Goal: Check status: Check status

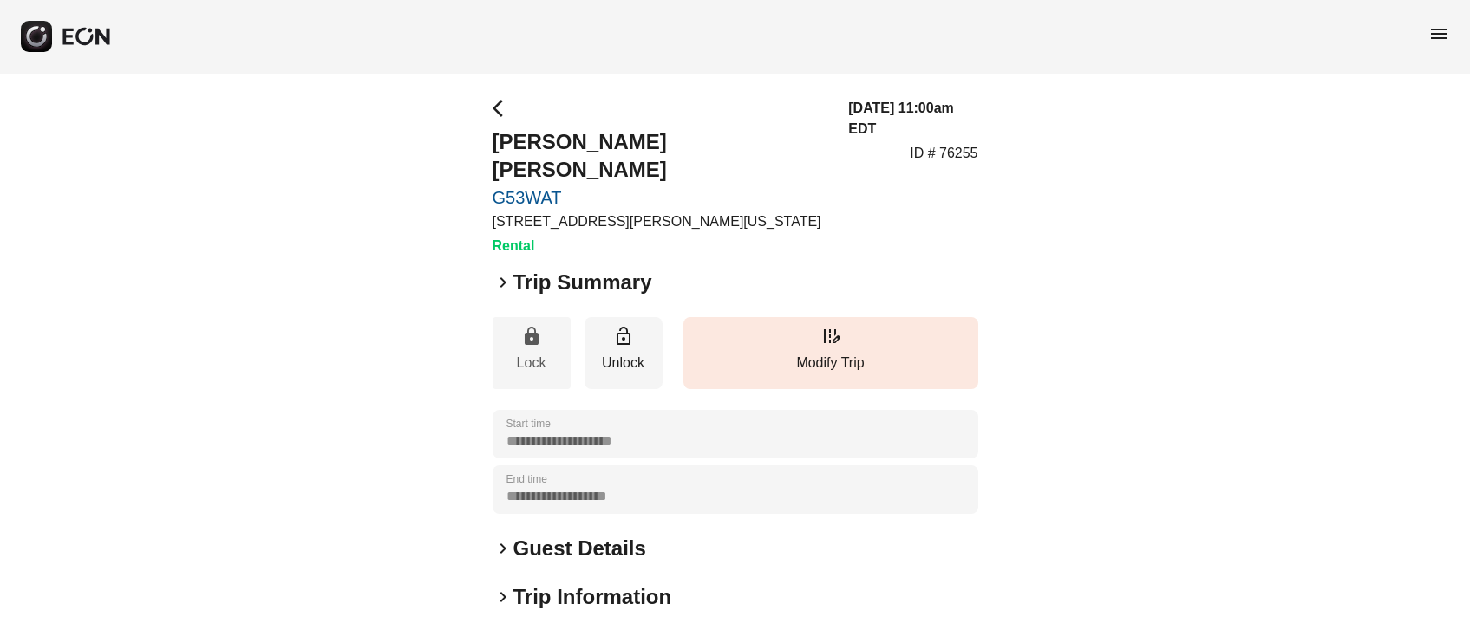
scroll to position [241, 0]
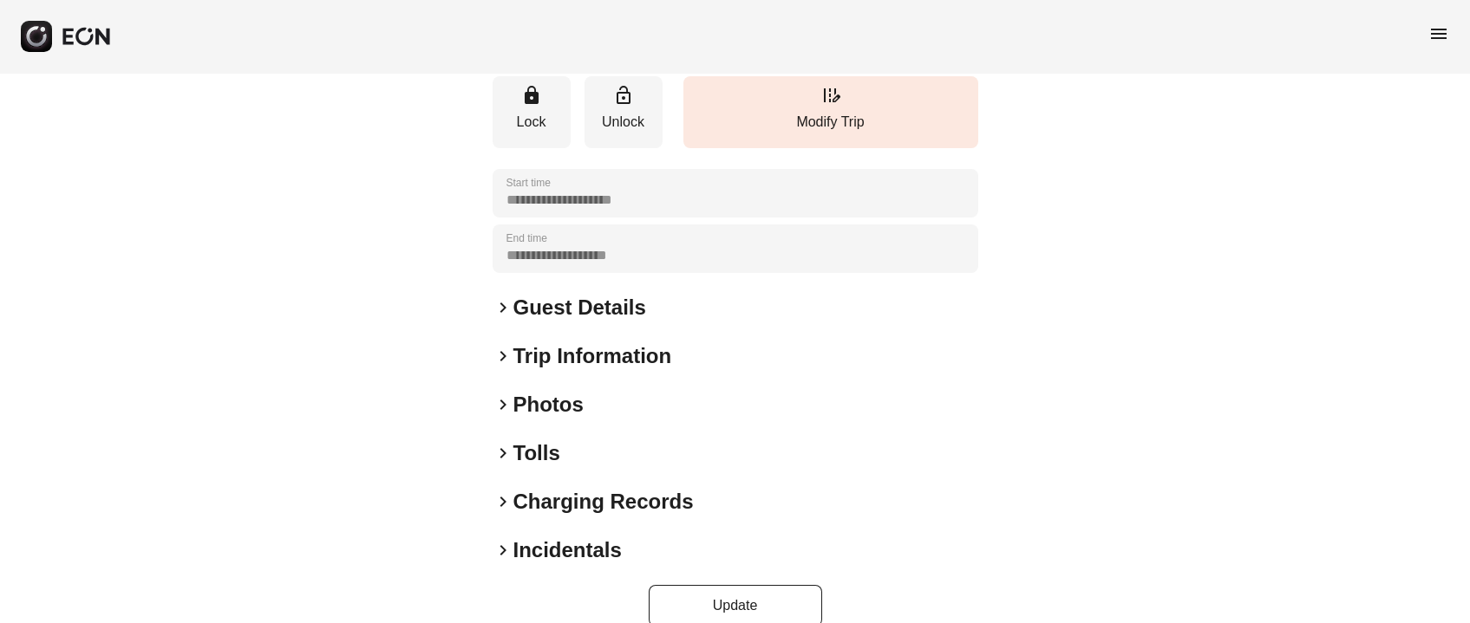
click at [543, 391] on h2 "Photos" at bounding box center [548, 405] width 70 height 28
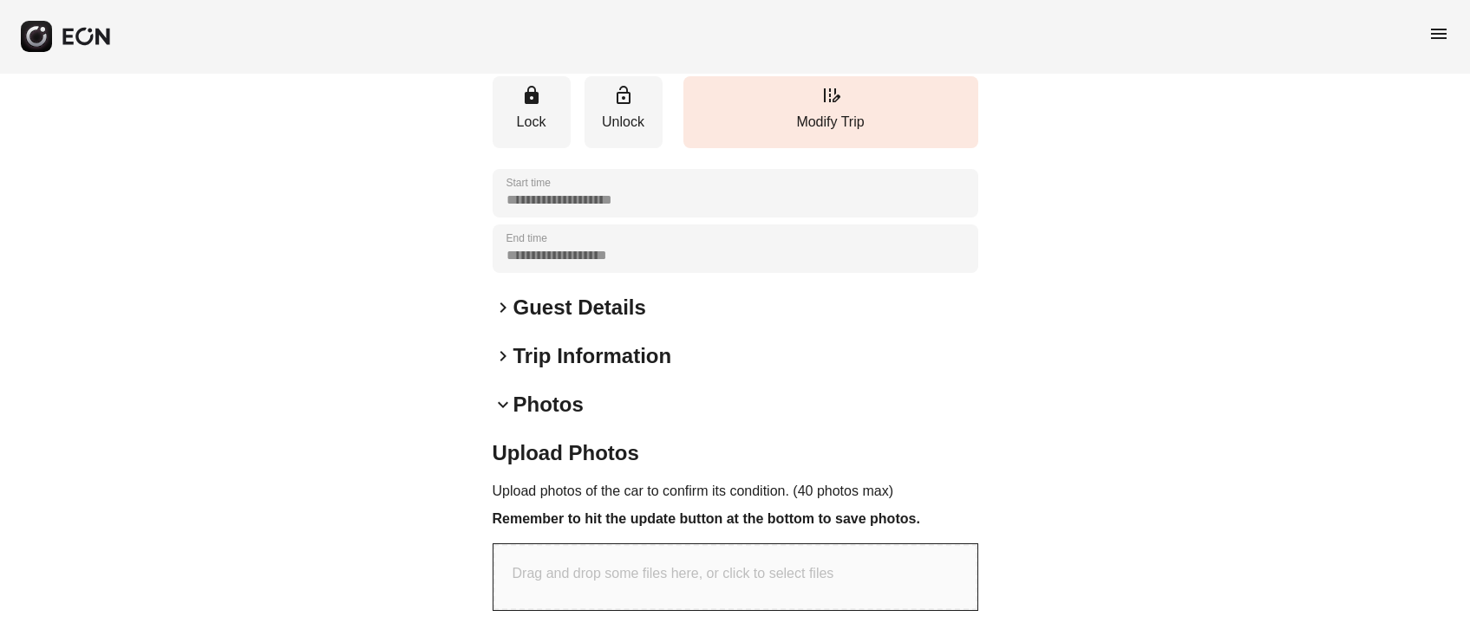
scroll to position [610, 0]
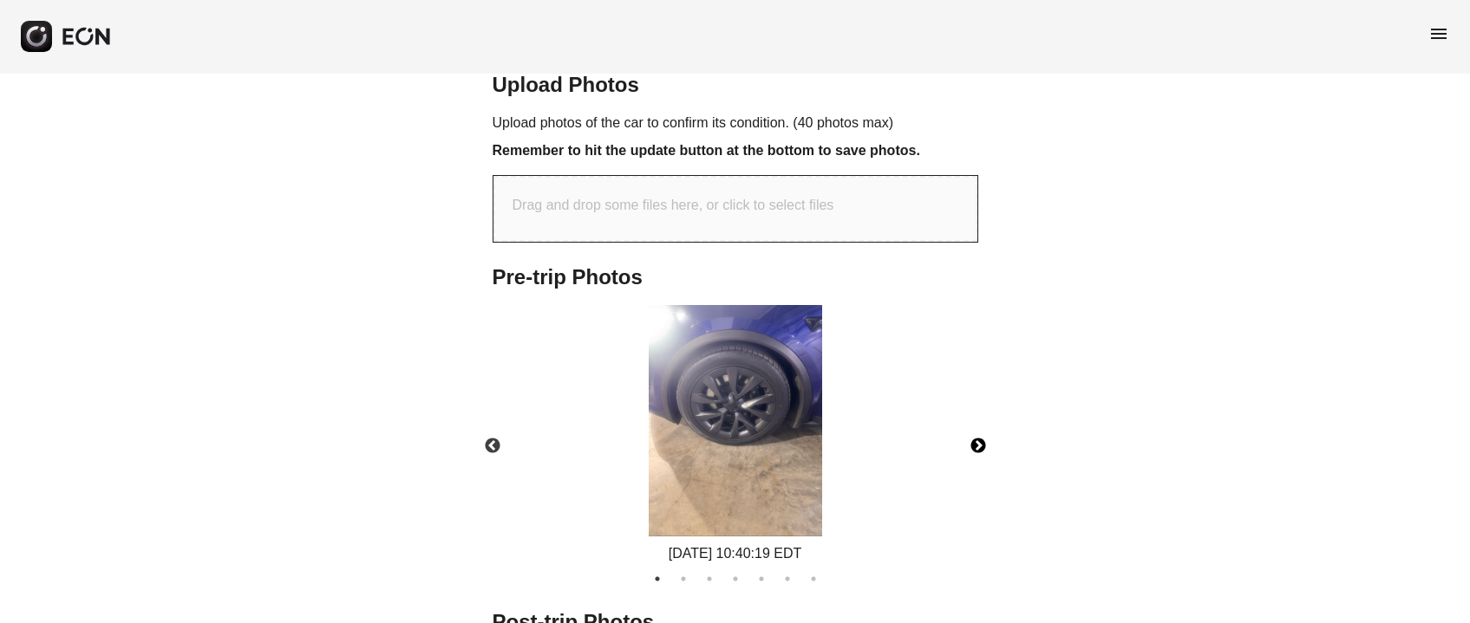
click at [988, 416] on button "Next" at bounding box center [978, 446] width 61 height 61
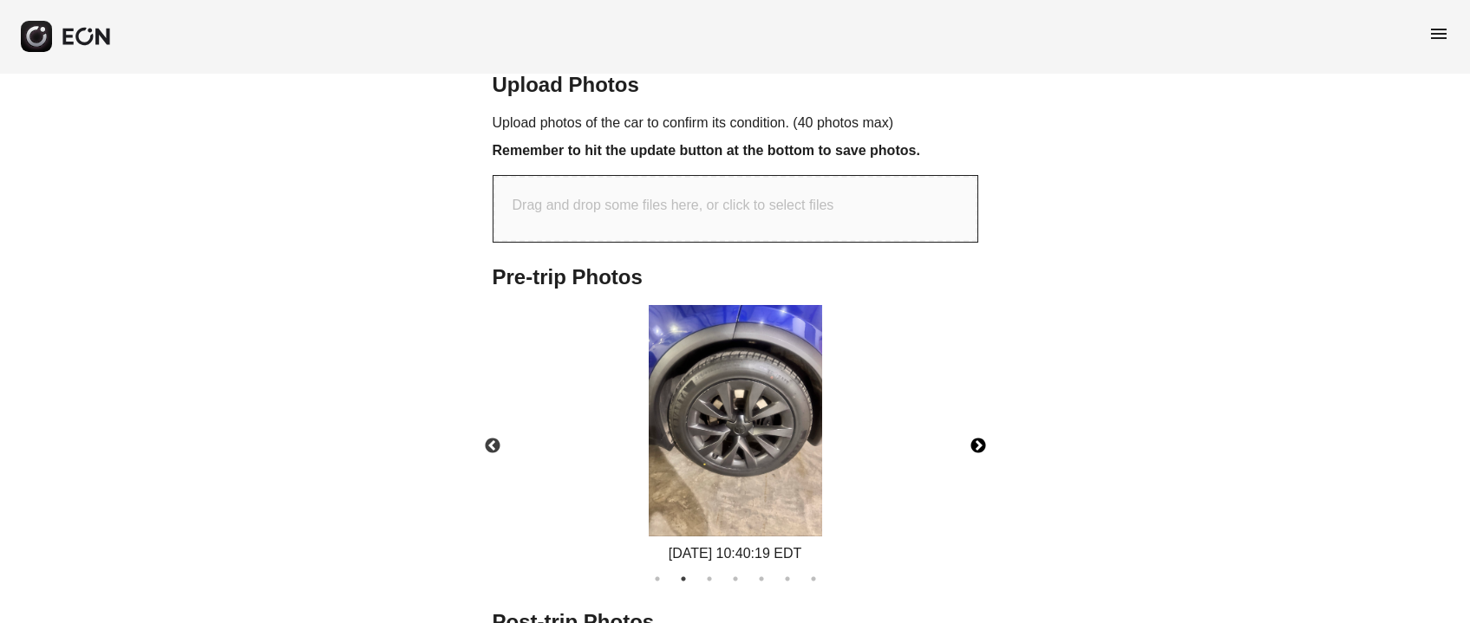
click at [988, 416] on button "Next" at bounding box center [978, 446] width 61 height 61
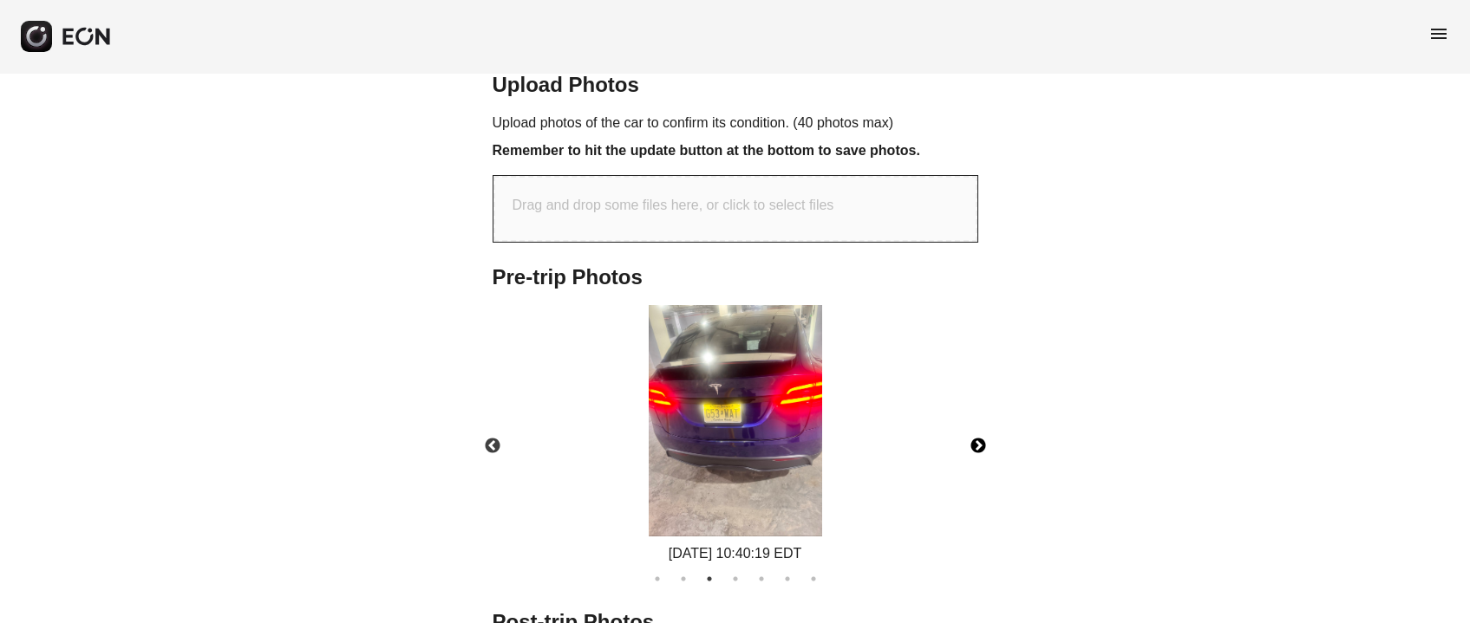
click at [988, 416] on button "Next" at bounding box center [978, 446] width 61 height 61
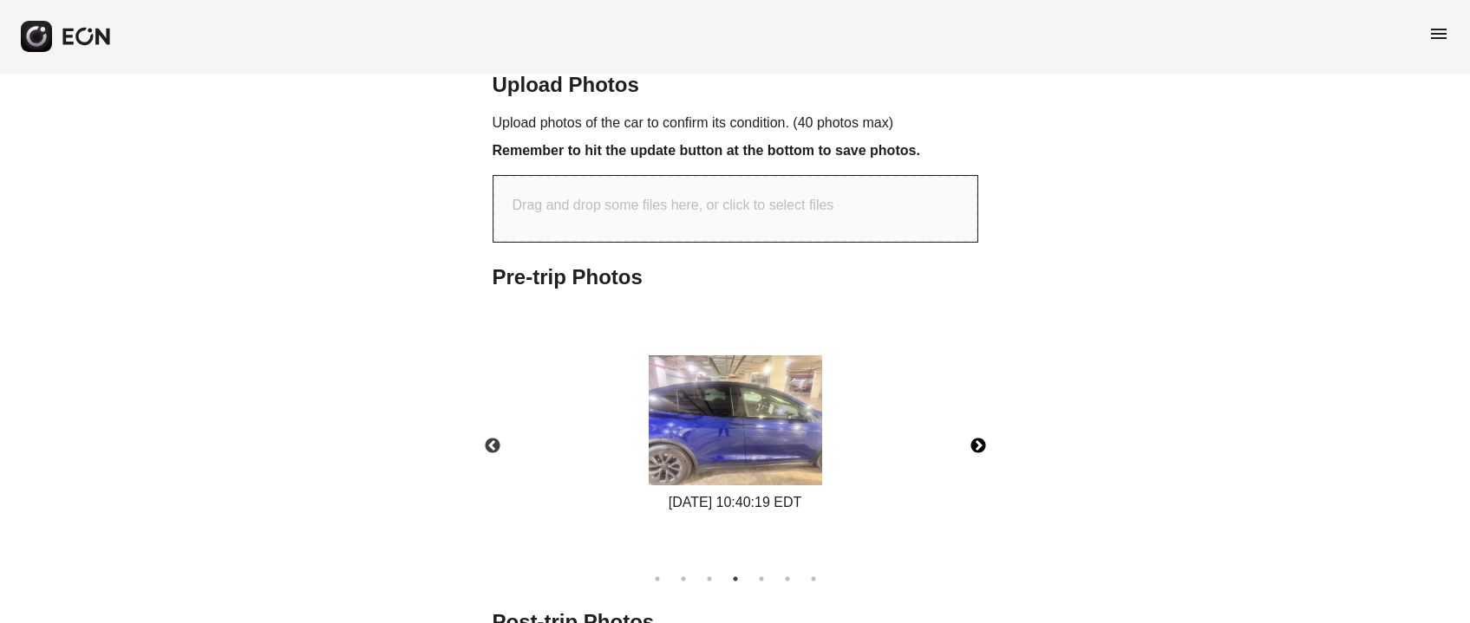
click at [988, 416] on button "Next" at bounding box center [978, 446] width 61 height 61
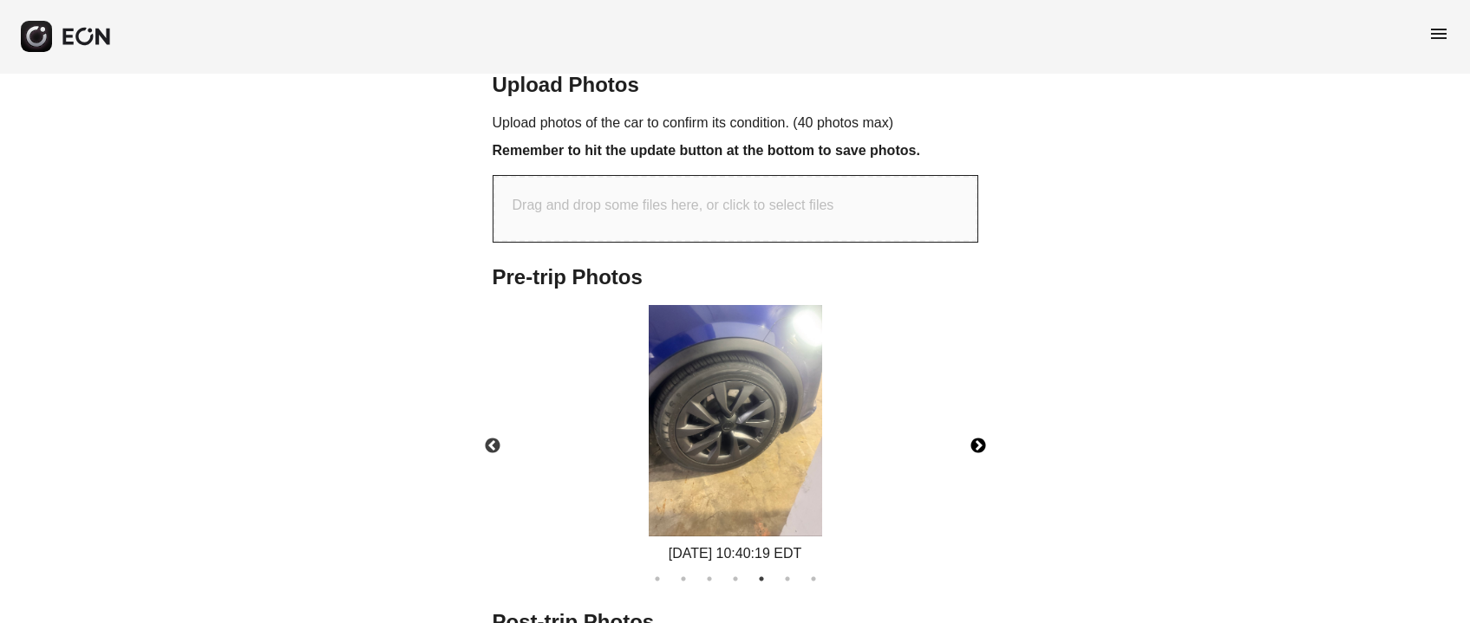
click at [988, 416] on button "Next" at bounding box center [978, 446] width 61 height 61
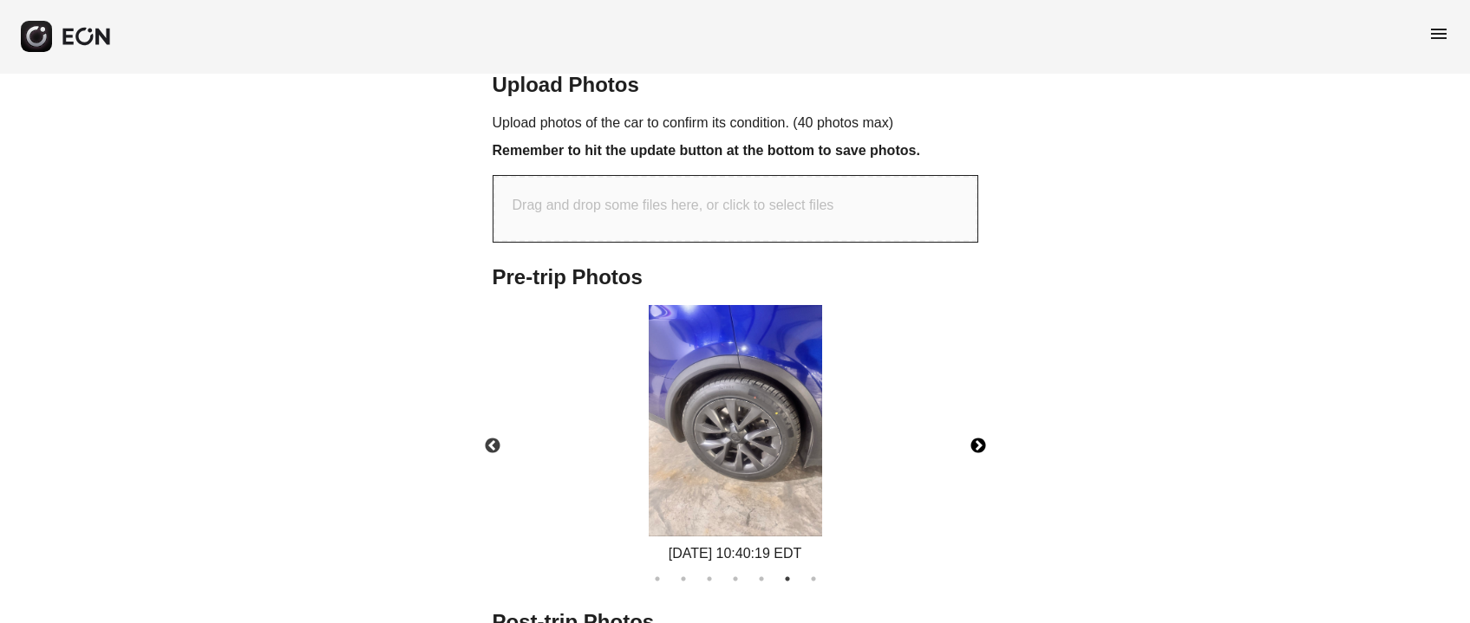
click at [988, 416] on button "Next" at bounding box center [978, 446] width 61 height 61
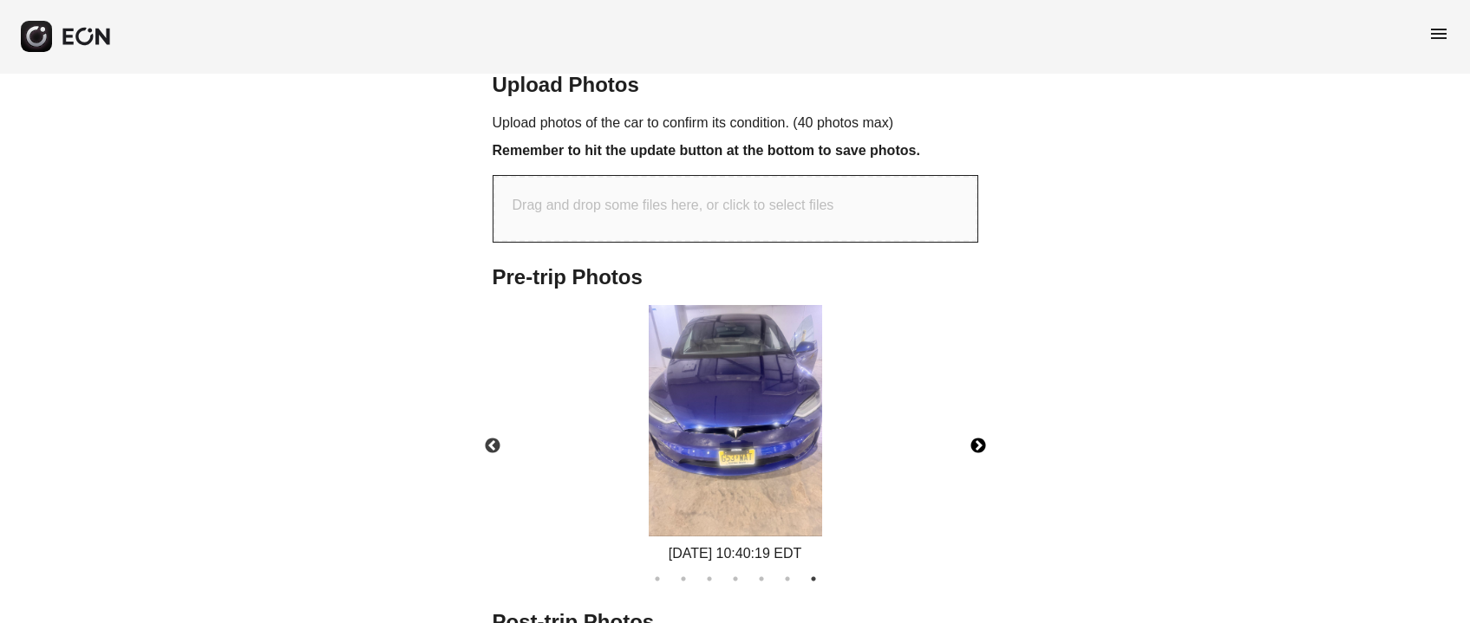
click at [983, 416] on button "Next" at bounding box center [978, 446] width 61 height 61
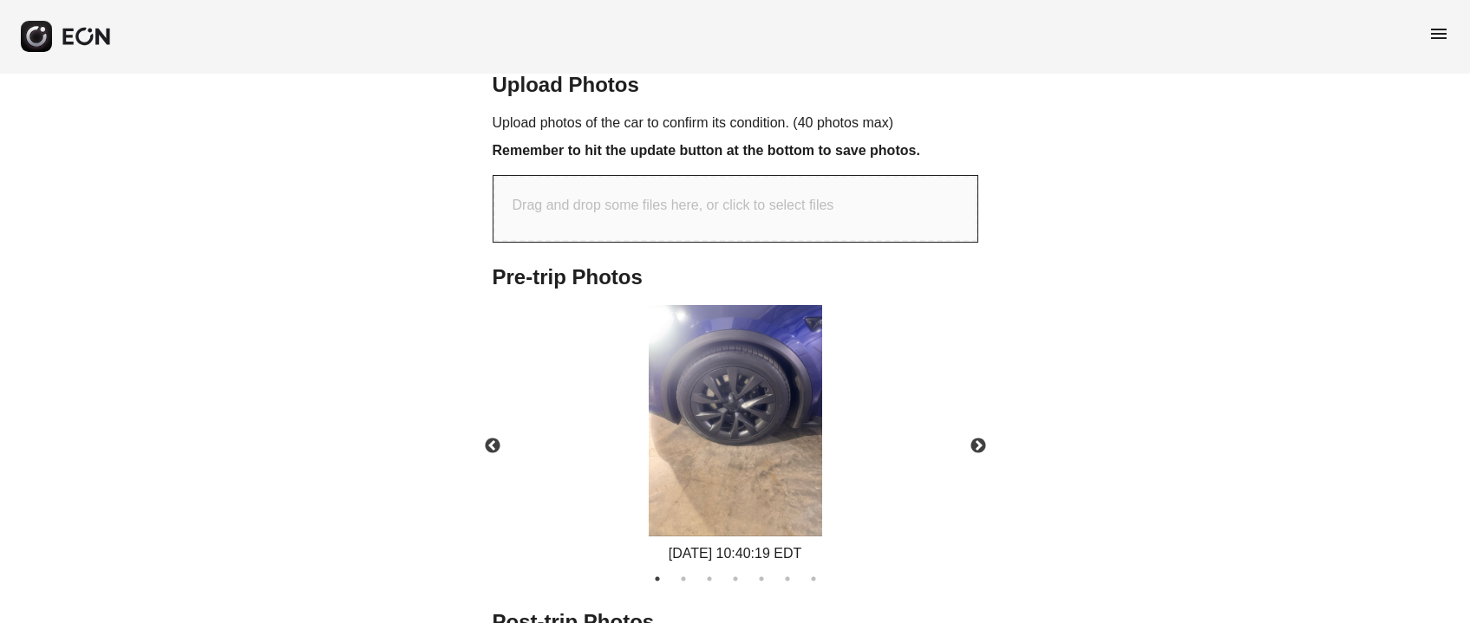
click at [310, 164] on div "**********" at bounding box center [735, 173] width 1470 height 1420
click at [980, 416] on button "Next" at bounding box center [978, 446] width 61 height 61
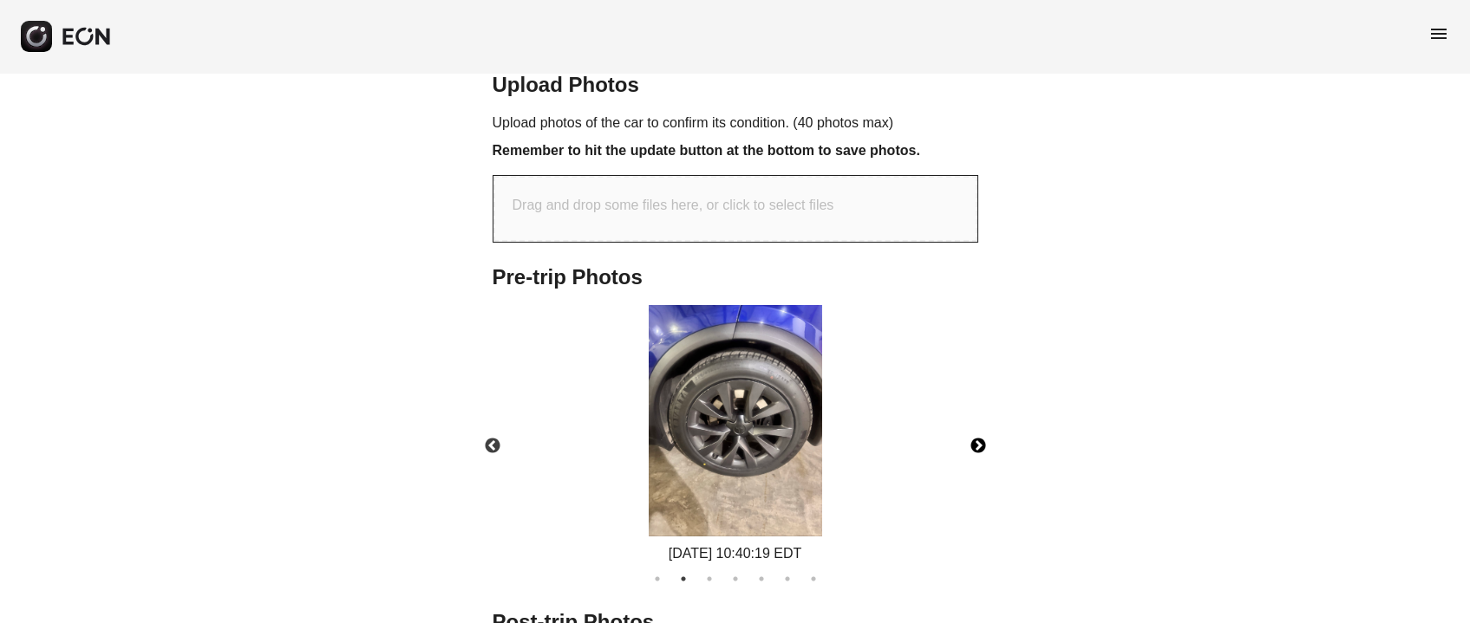
click at [977, 416] on button "Next" at bounding box center [978, 446] width 61 height 61
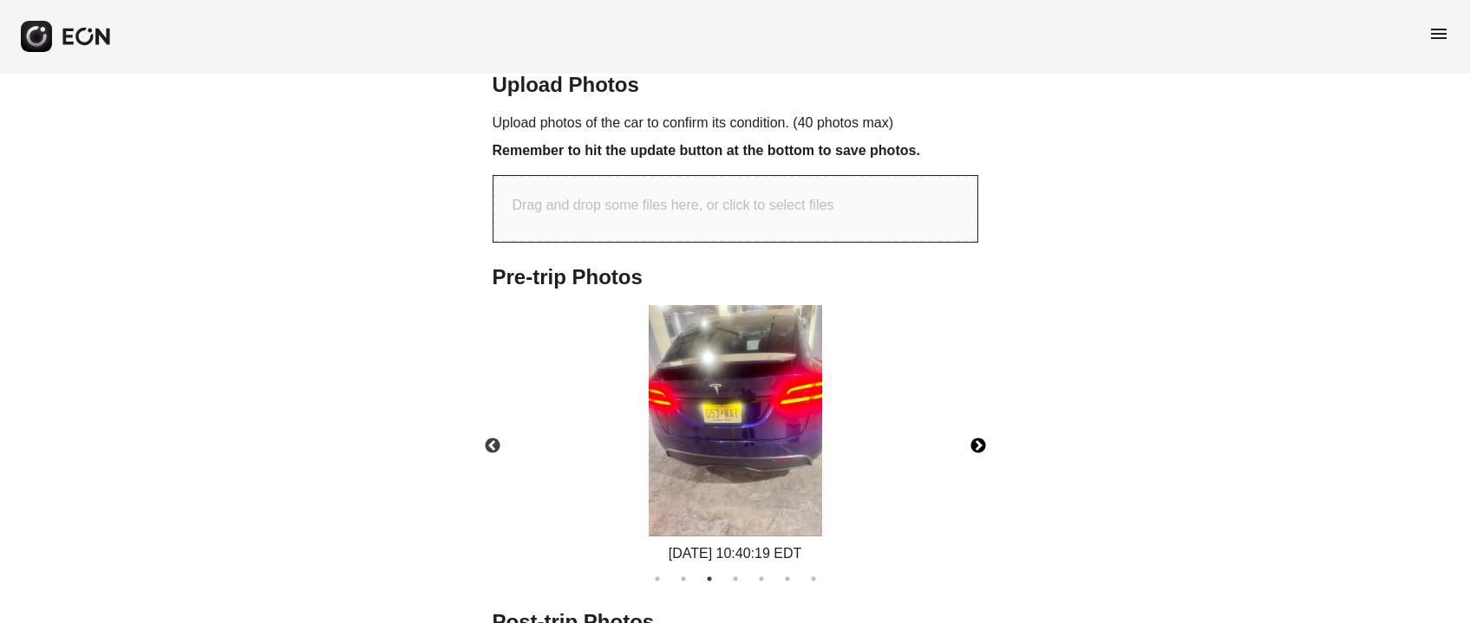
click at [980, 418] on button "Next" at bounding box center [978, 446] width 61 height 61
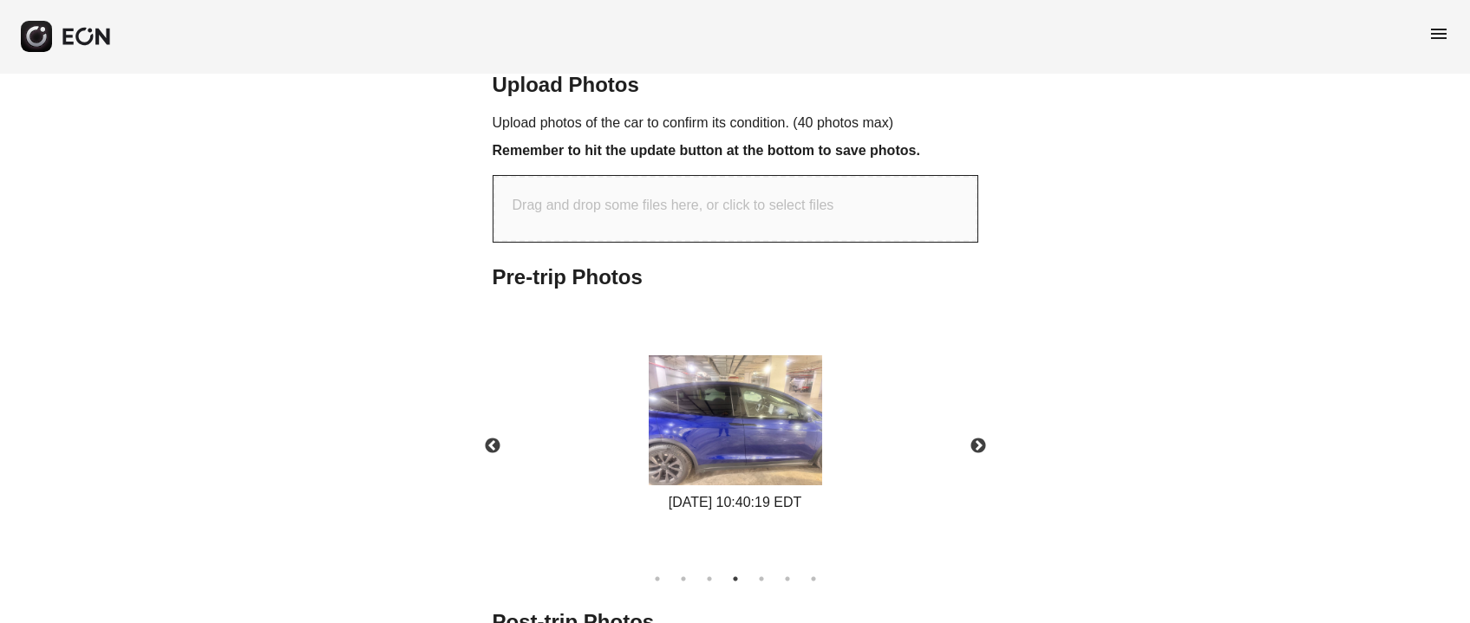
click at [1303, 290] on div "**********" at bounding box center [735, 173] width 1470 height 1420
click at [982, 421] on button "Next" at bounding box center [978, 446] width 61 height 61
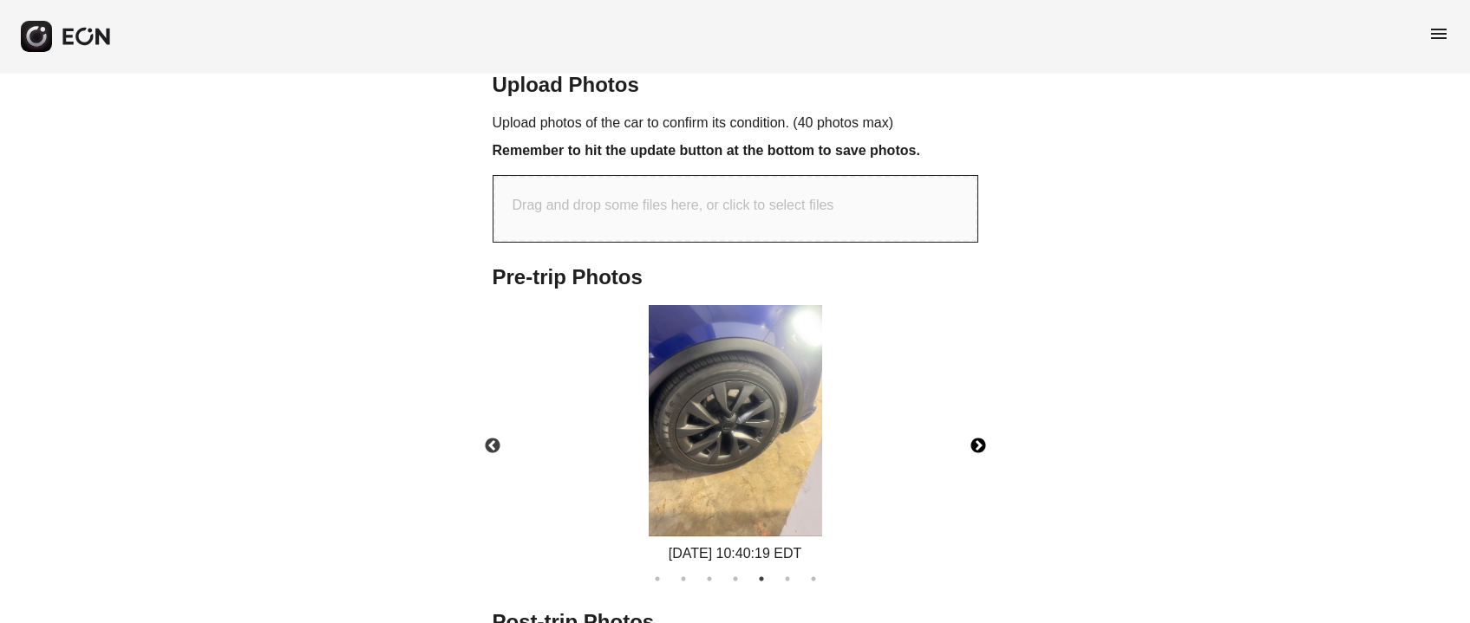
click at [975, 416] on button "Next" at bounding box center [978, 446] width 61 height 61
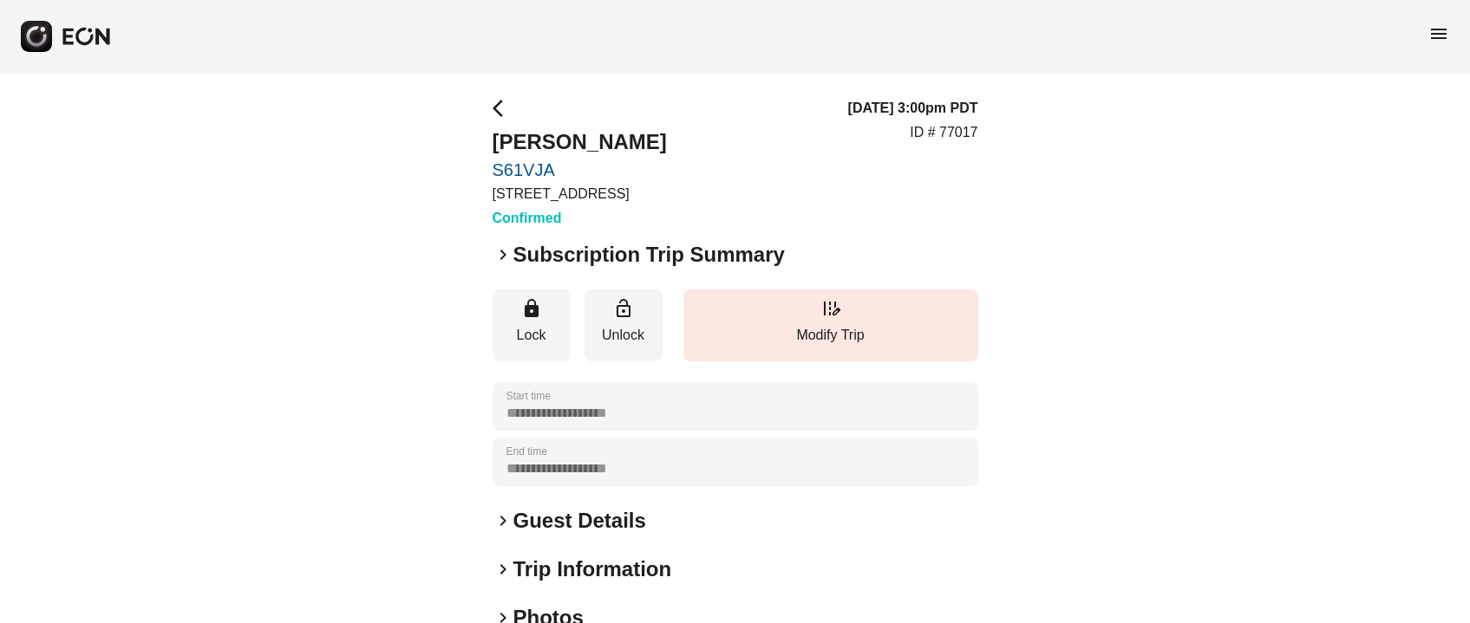
click at [525, 252] on h2 "Subscription Trip Summary" at bounding box center [648, 255] width 271 height 28
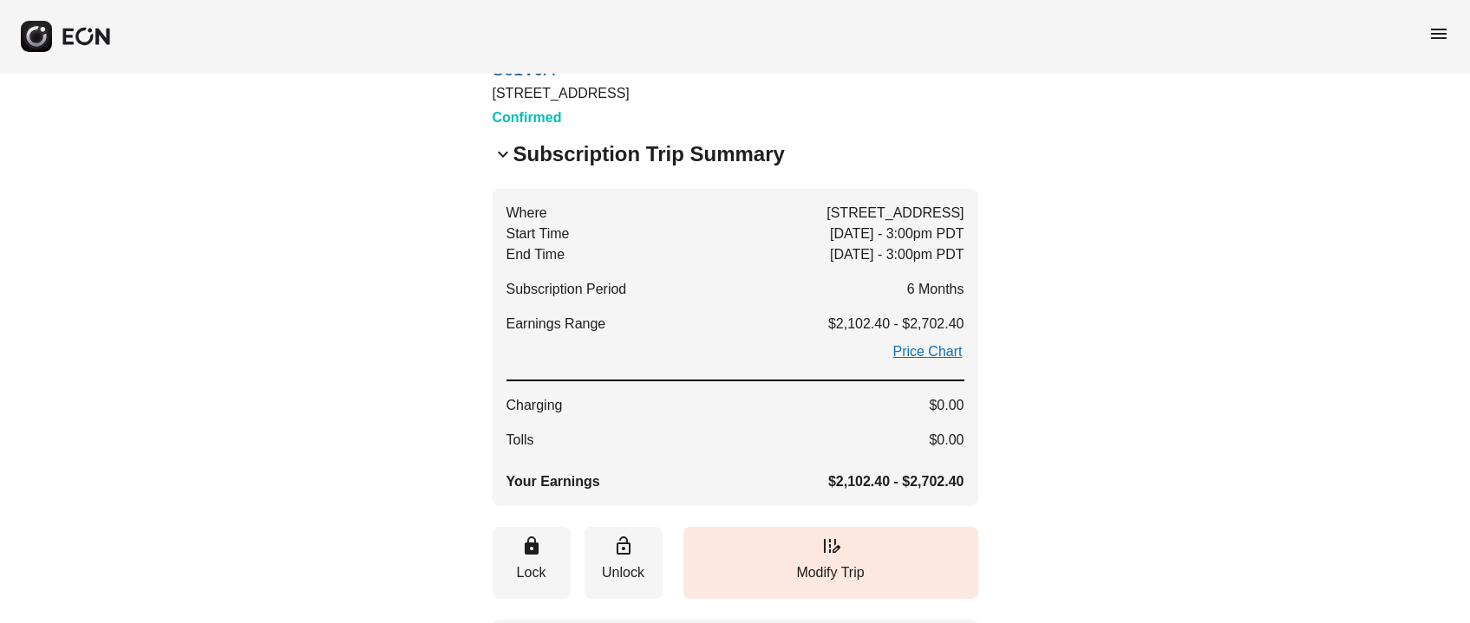
scroll to position [129, 0]
